Goal: Task Accomplishment & Management: Manage account settings

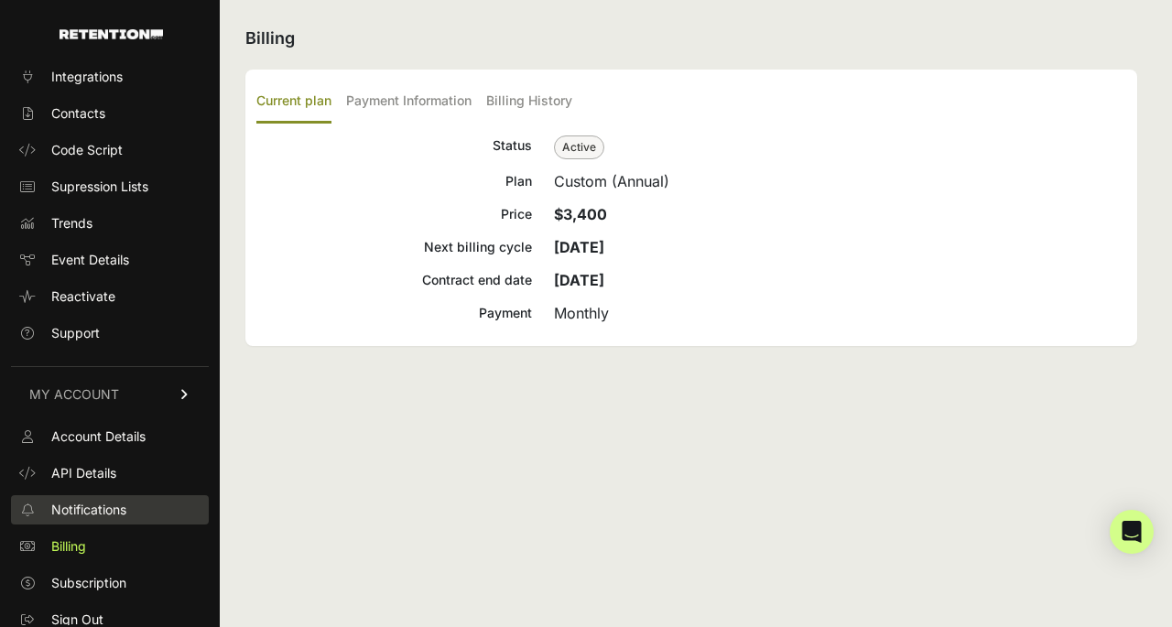
scroll to position [70, 0]
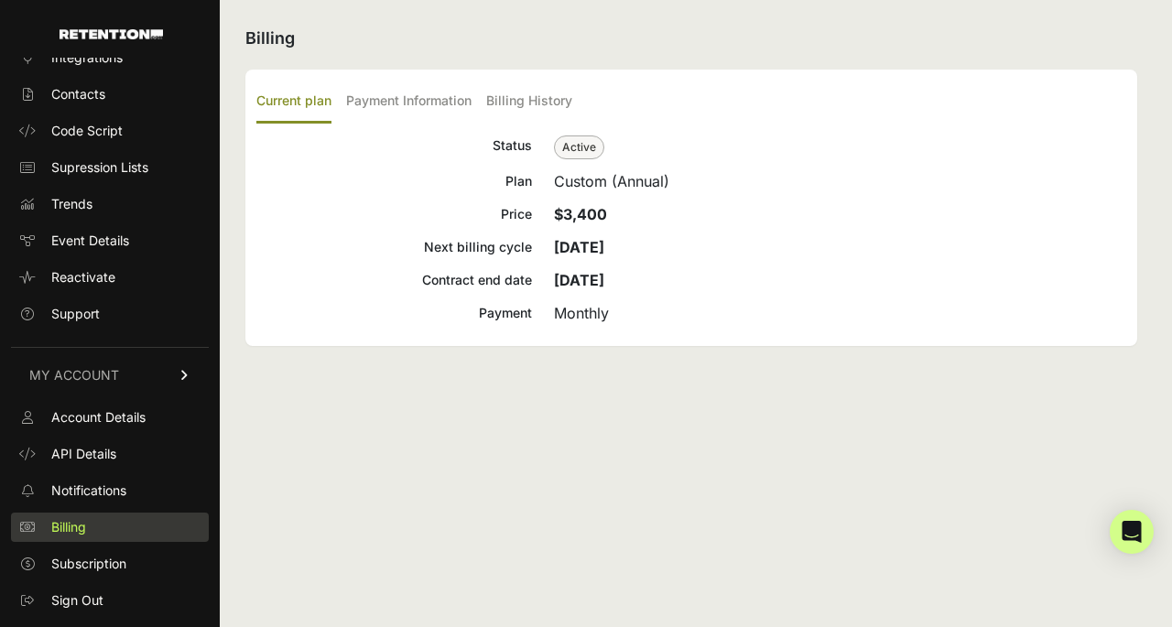
click at [67, 528] on span "Billing" at bounding box center [68, 527] width 35 height 18
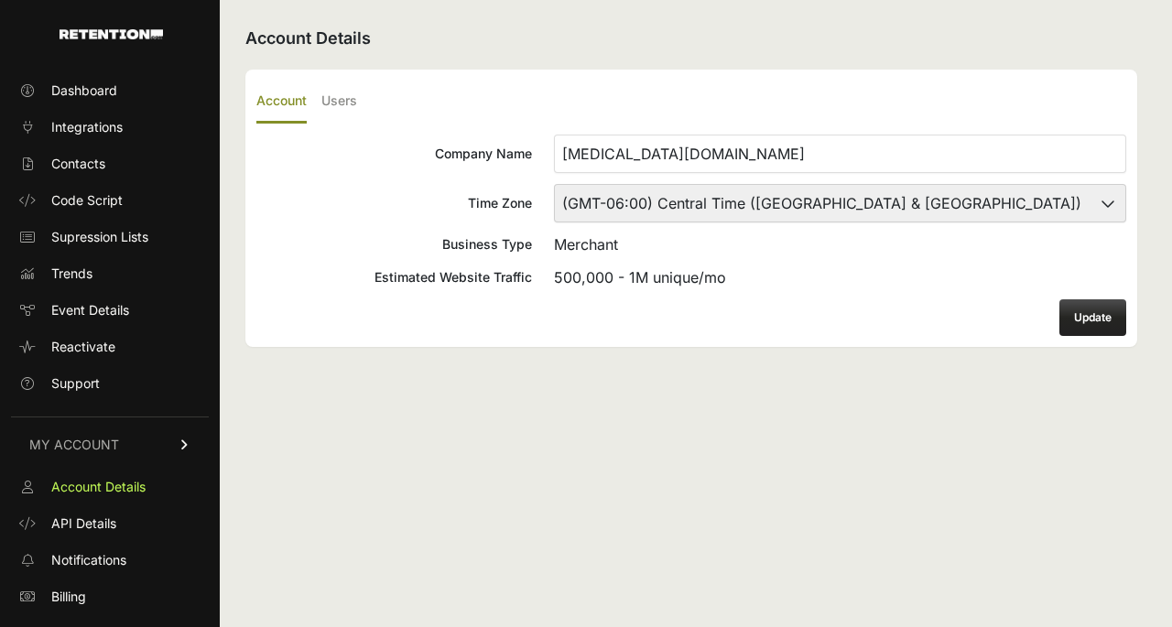
scroll to position [59, 0]
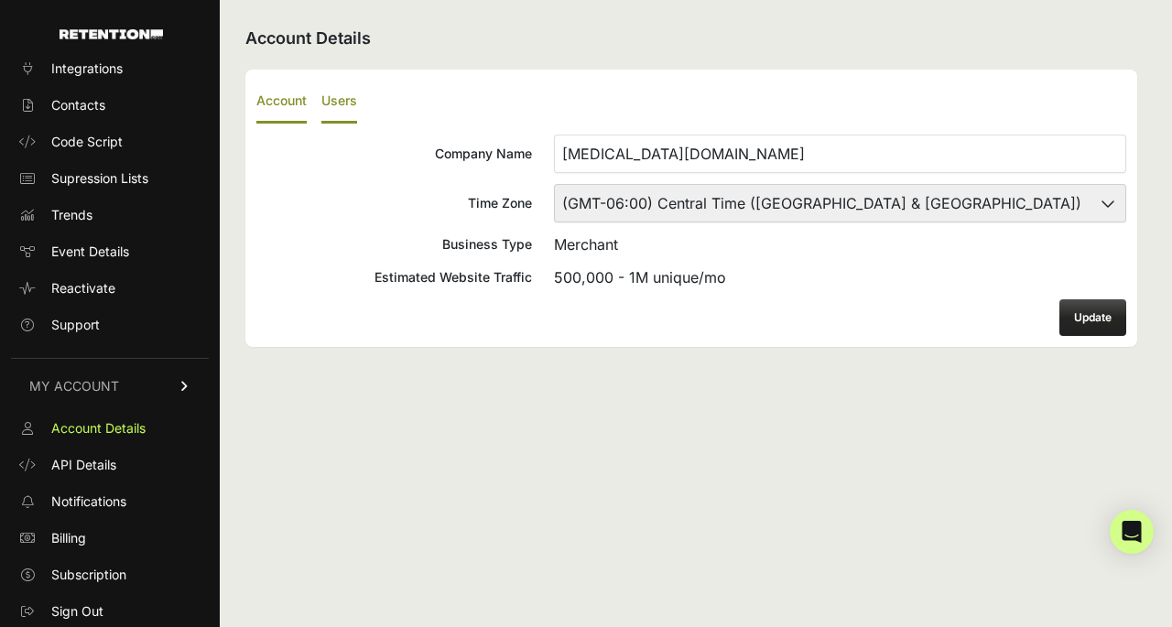
click at [341, 91] on label "Users" at bounding box center [339, 102] width 36 height 43
click at [0, 0] on input "Users" at bounding box center [0, 0] width 0 height 0
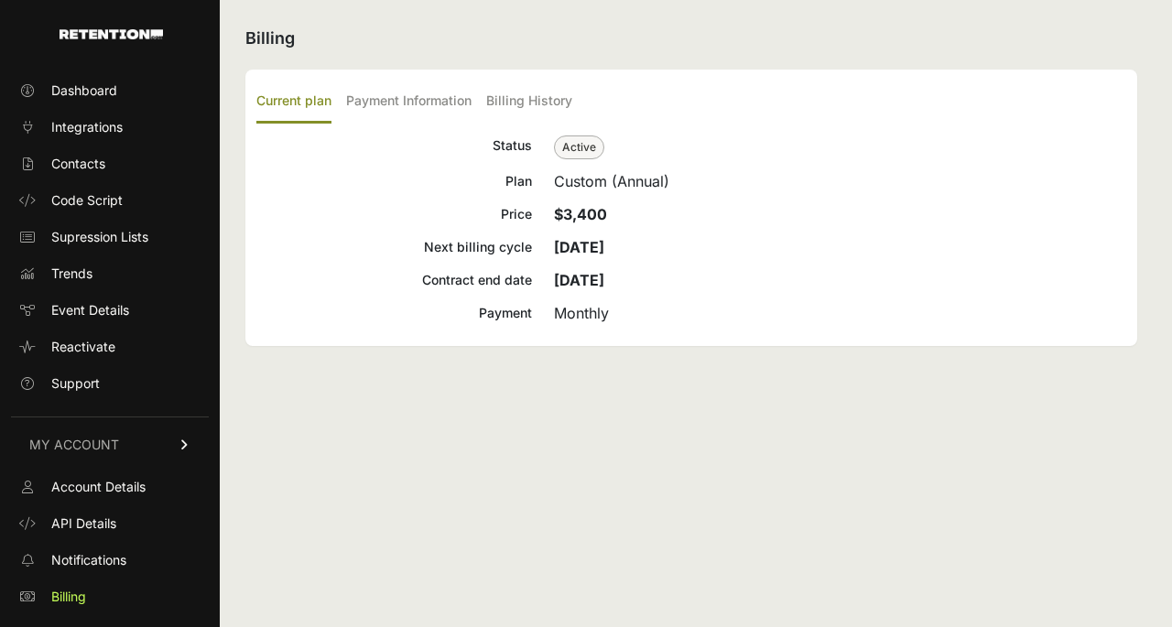
scroll to position [59, 0]
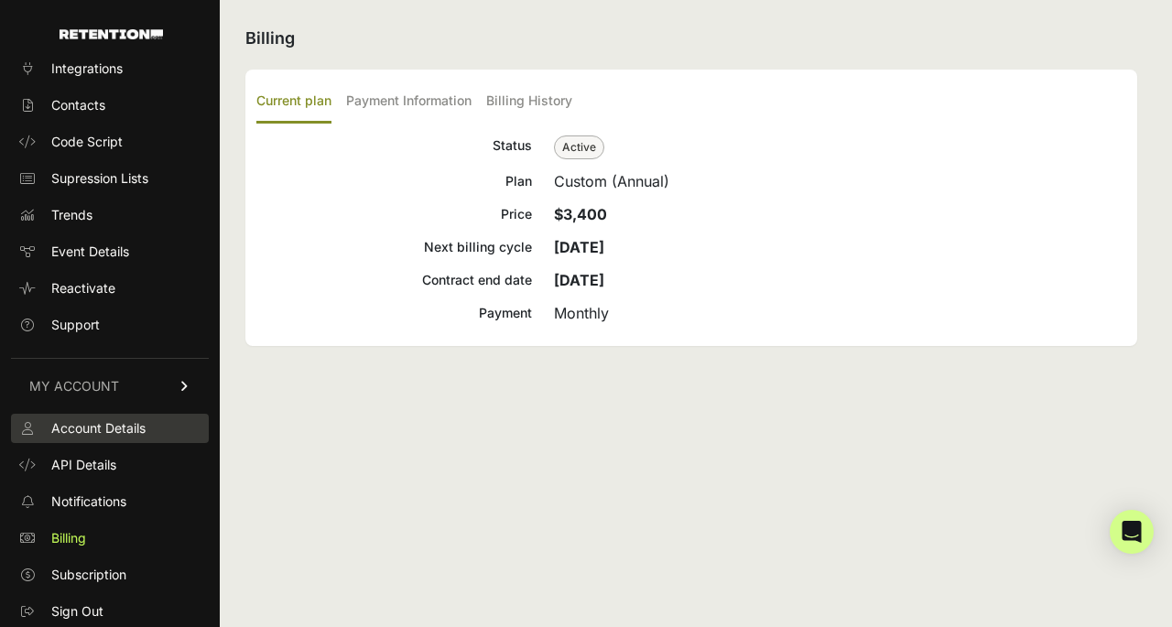
click at [82, 430] on span "Account Details" at bounding box center [98, 428] width 94 height 18
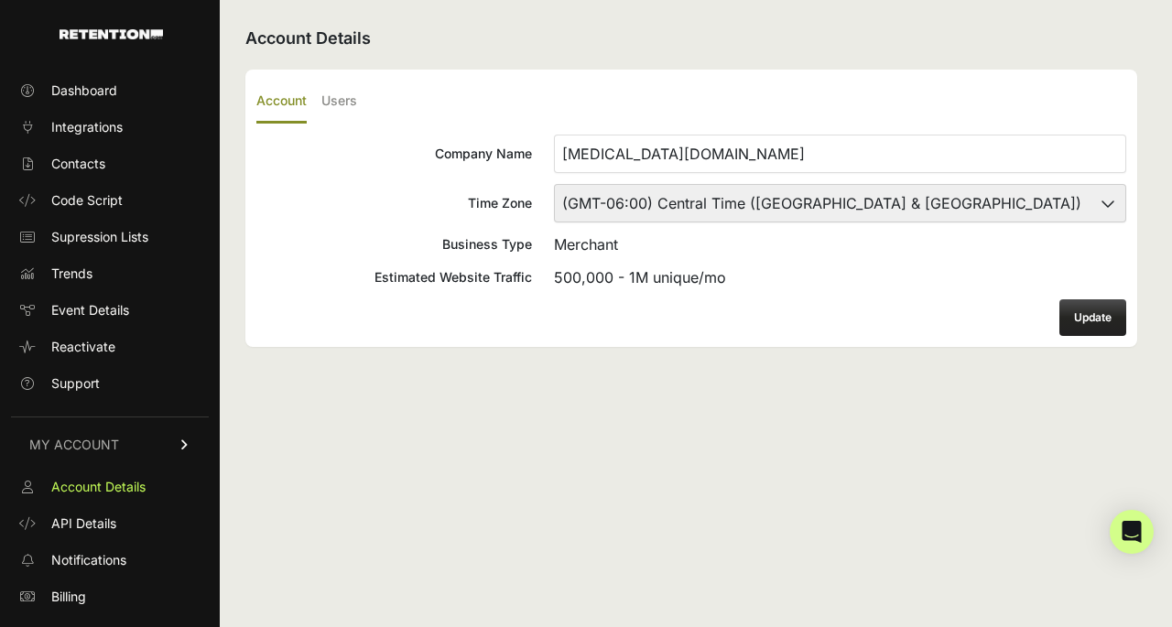
scroll to position [59, 0]
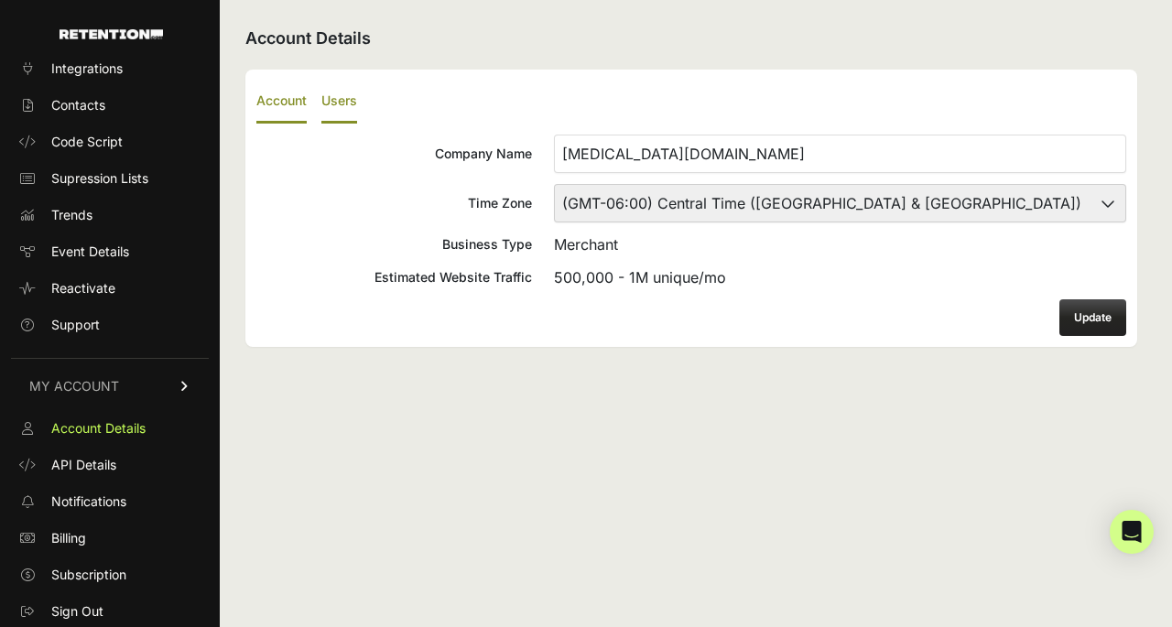
click at [331, 92] on label "Users" at bounding box center [339, 102] width 36 height 43
click at [0, 0] on input "Users" at bounding box center [0, 0] width 0 height 0
